Goal: Task Accomplishment & Management: Manage account settings

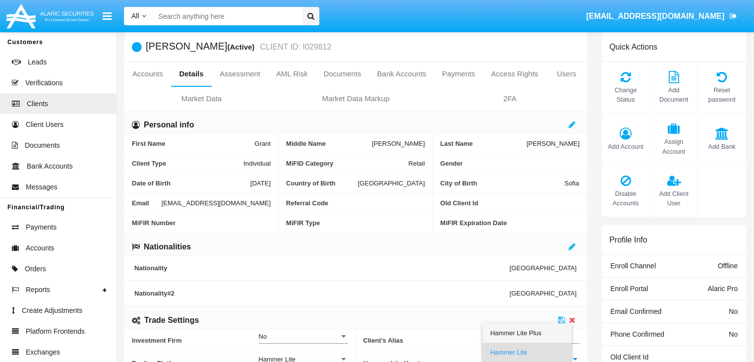
click at [534, 332] on span "Hammer Lite Plus" at bounding box center [526, 332] width 73 height 19
click at [561, 319] on icon at bounding box center [561, 320] width 7 height 8
